Goal: Information Seeking & Learning: Learn about a topic

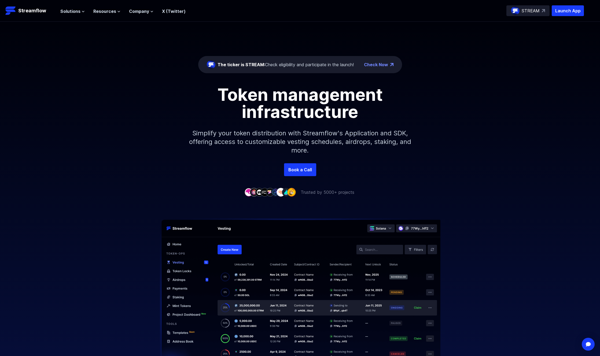
click at [307, 193] on p "Trusted by 5000+ projects" at bounding box center [328, 192] width 54 height 6
click at [350, 192] on p "Trusted by 5000+ projects" at bounding box center [328, 192] width 54 height 6
drag, startPoint x: 350, startPoint y: 192, endPoint x: 307, endPoint y: 192, distance: 42.7
click at [307, 192] on p "Trusted by 5000+ projects" at bounding box center [328, 192] width 54 height 6
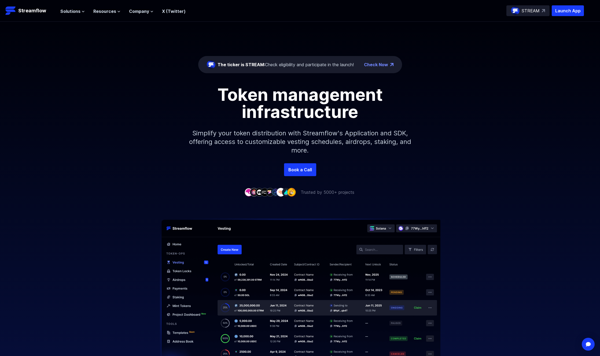
click at [364, 182] on div "The ticker is STREAM: Check eligibility and participate in the launch! Check No…" at bounding box center [300, 109] width 600 height 174
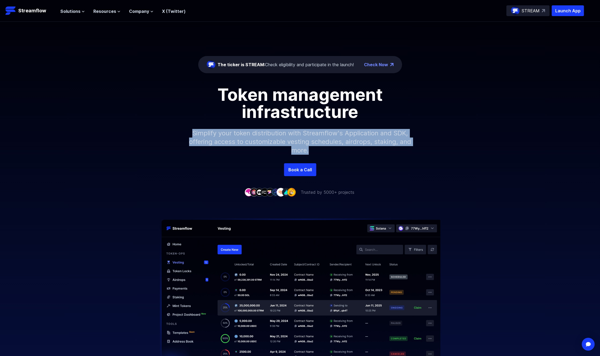
drag, startPoint x: 324, startPoint y: 151, endPoint x: 193, endPoint y: 133, distance: 132.5
click at [193, 133] on p "Simplify your token distribution with Streamflow's Application and SDK, offerin…" at bounding box center [300, 142] width 231 height 43
click at [273, 136] on p "Simplify your token distribution with Streamflow's Application and SDK, offerin…" at bounding box center [300, 142] width 231 height 43
drag, startPoint x: 327, startPoint y: 151, endPoint x: 225, endPoint y: 130, distance: 104.0
click at [225, 131] on p "Simplify your token distribution with Streamflow's Application and SDK, offerin…" at bounding box center [300, 142] width 231 height 43
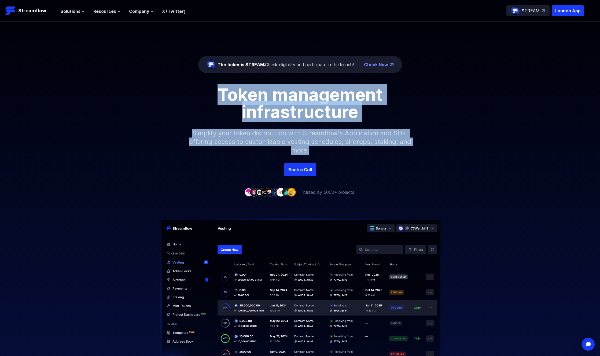
drag, startPoint x: 218, startPoint y: 94, endPoint x: 335, endPoint y: 154, distance: 131.7
click at [335, 154] on div "Token management infrastructure Simplify your token distribution with Streamflo…" at bounding box center [300, 124] width 600 height 77
click at [329, 152] on p "Simplify your token distribution with Streamflow's Application and SDK, offerin…" at bounding box center [300, 142] width 231 height 43
